Goal: Check status: Check status

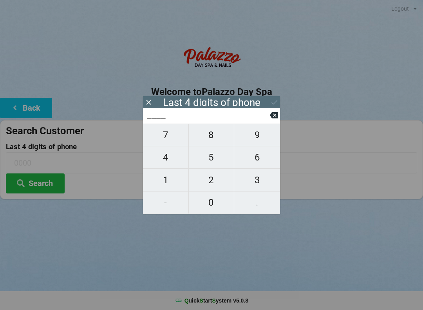
click at [259, 188] on span "3" at bounding box center [257, 180] width 46 height 16
type input "3___"
click at [261, 160] on span "6" at bounding box center [257, 157] width 46 height 16
type input "36__"
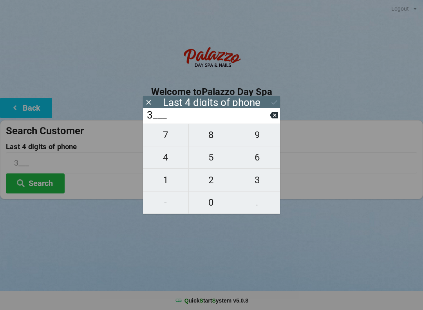
type input "36__"
click at [217, 132] on span "8" at bounding box center [211, 135] width 45 height 16
type input "368_"
click at [214, 205] on span "0" at bounding box center [211, 202] width 45 height 16
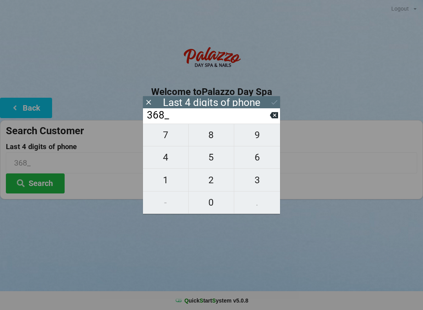
type input "3680"
click at [268, 101] on div "Last 4 digits of phone" at bounding box center [211, 102] width 137 height 12
click at [275, 105] on icon at bounding box center [274, 102] width 8 height 8
